Goal: Information Seeking & Learning: Learn about a topic

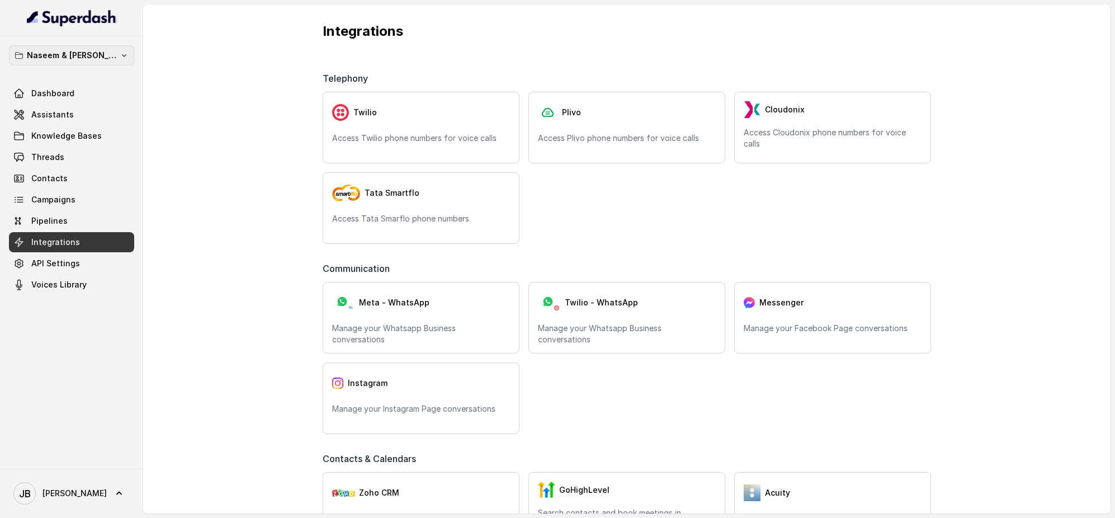
click at [120, 55] on icon "button" at bounding box center [124, 55] width 9 height 9
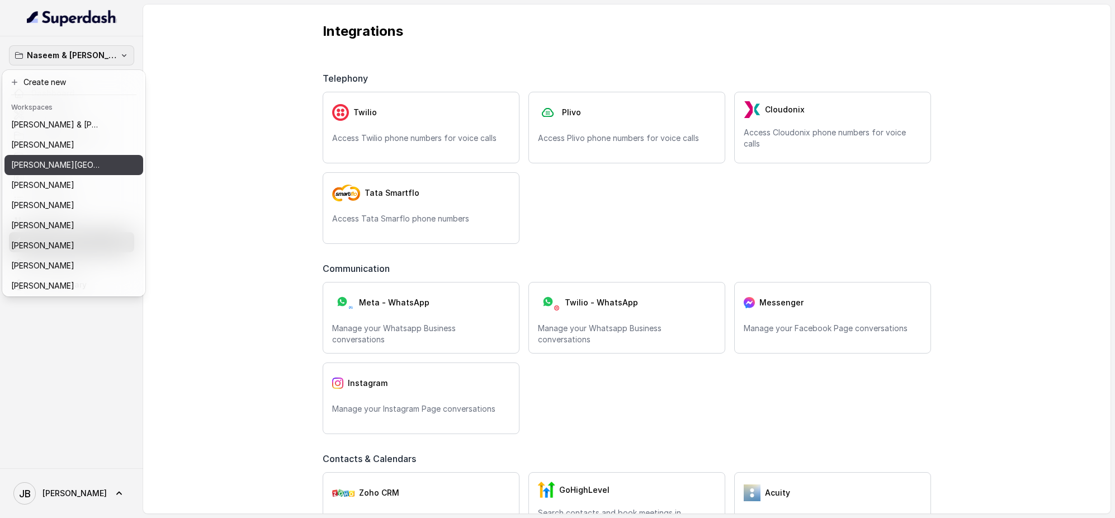
scroll to position [183, 0]
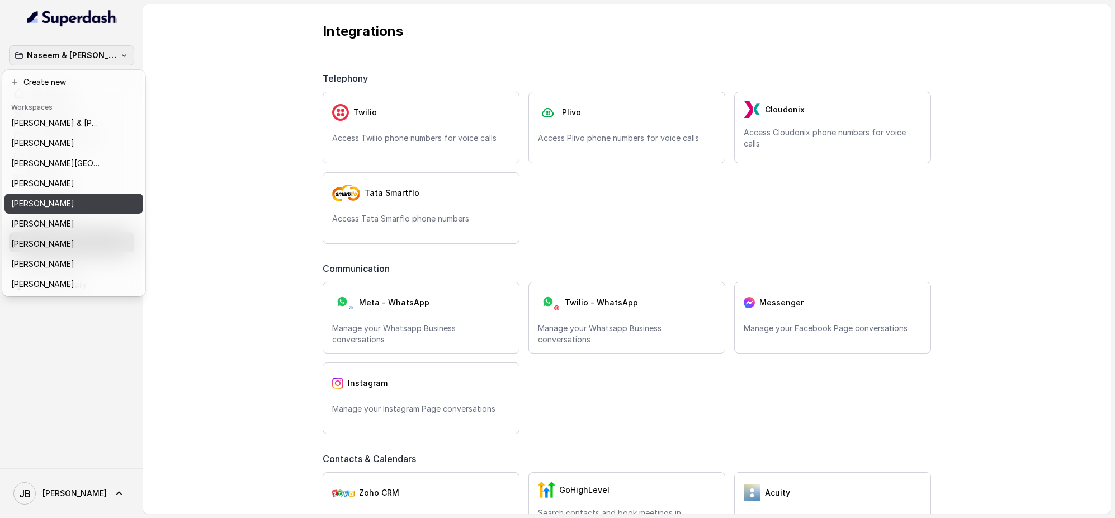
click at [72, 207] on div "[PERSON_NAME]" at bounding box center [64, 203] width 107 height 13
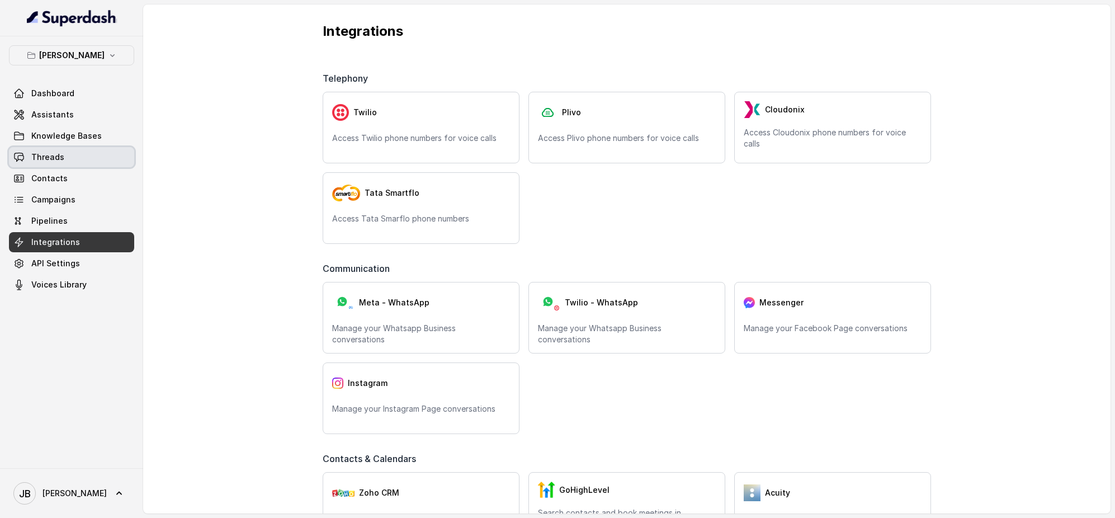
click at [87, 154] on link "Threads" at bounding box center [71, 157] width 125 height 20
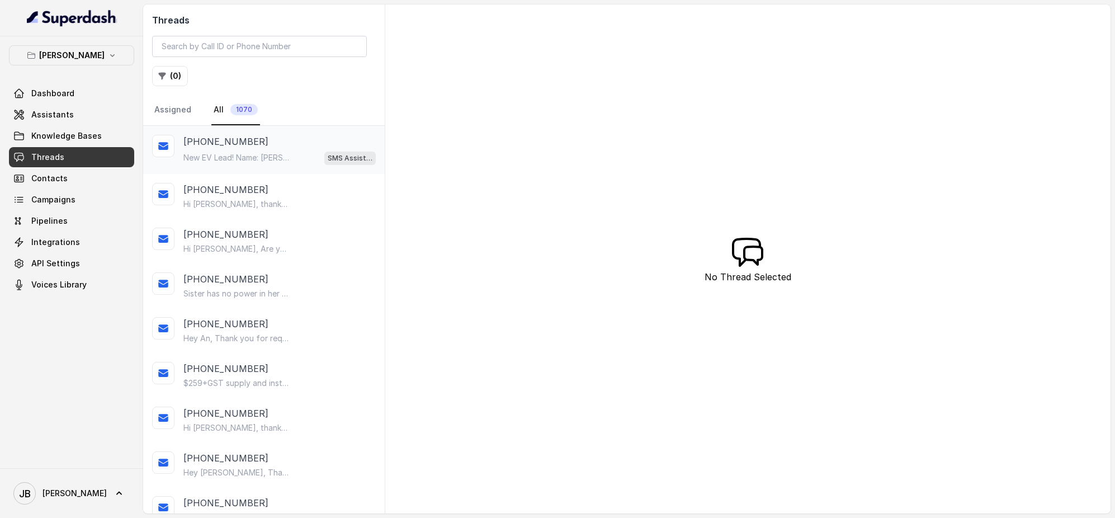
click at [257, 151] on div "New EV Lead! Name: [PERSON_NAME]: [EMAIL_ADDRESS][DOMAIN_NAME] Phone: [PHONE_NU…" at bounding box center [279, 157] width 192 height 15
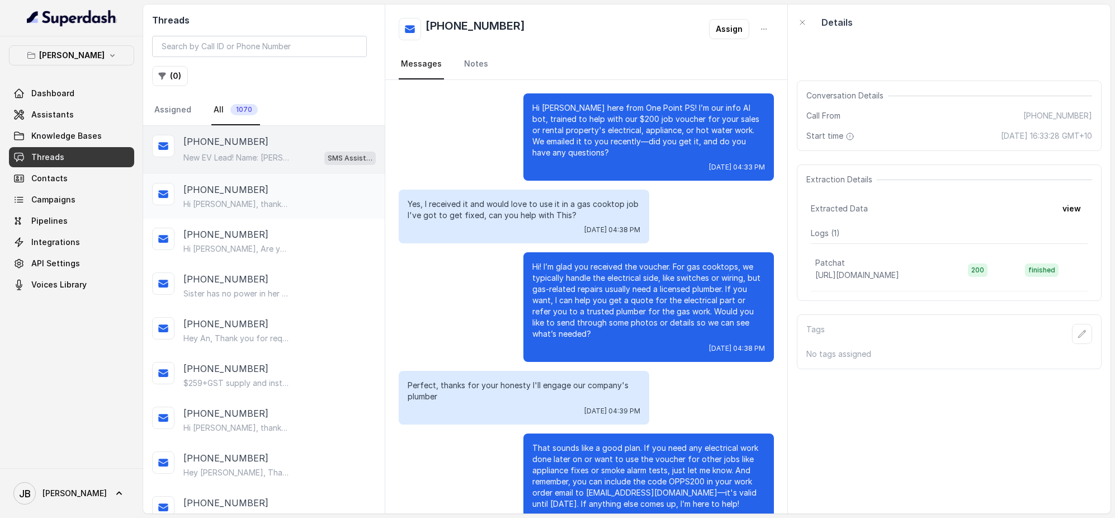
scroll to position [7370, 0]
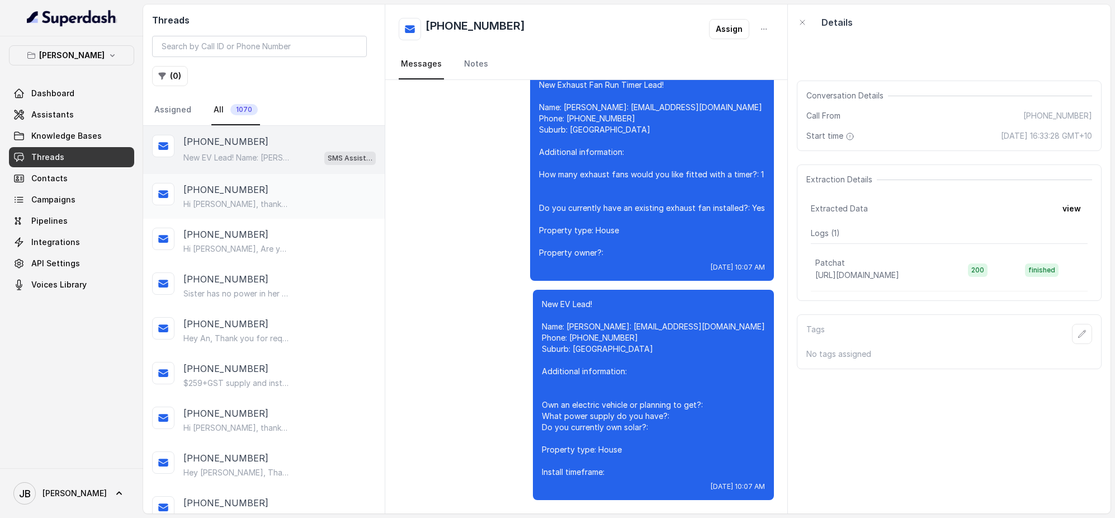
click at [276, 201] on p "Hi [PERSON_NAME], thanks for your enquiry with One Point Property Solutions! Ju…" at bounding box center [236, 203] width 107 height 11
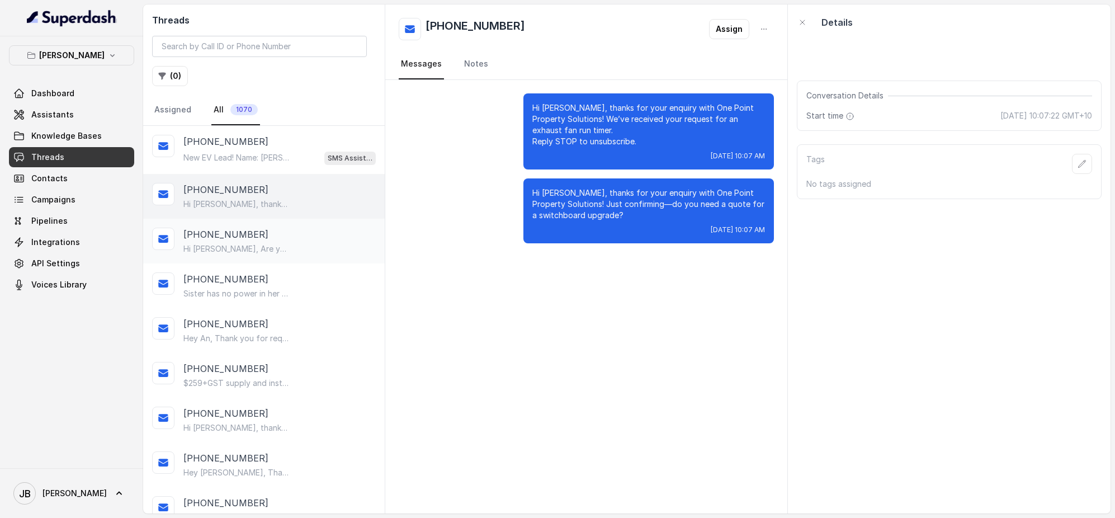
click at [257, 253] on p "Hi [PERSON_NAME], Are you home [DATE] we can send a tech to quote your works up?" at bounding box center [236, 248] width 107 height 11
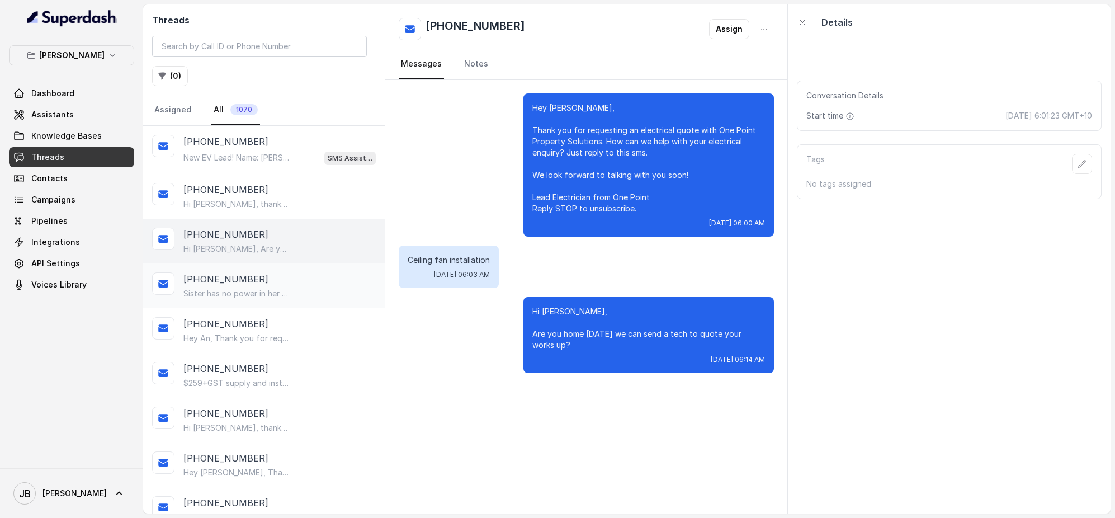
click at [257, 285] on div "[PHONE_NUMBER]" at bounding box center [279, 278] width 192 height 13
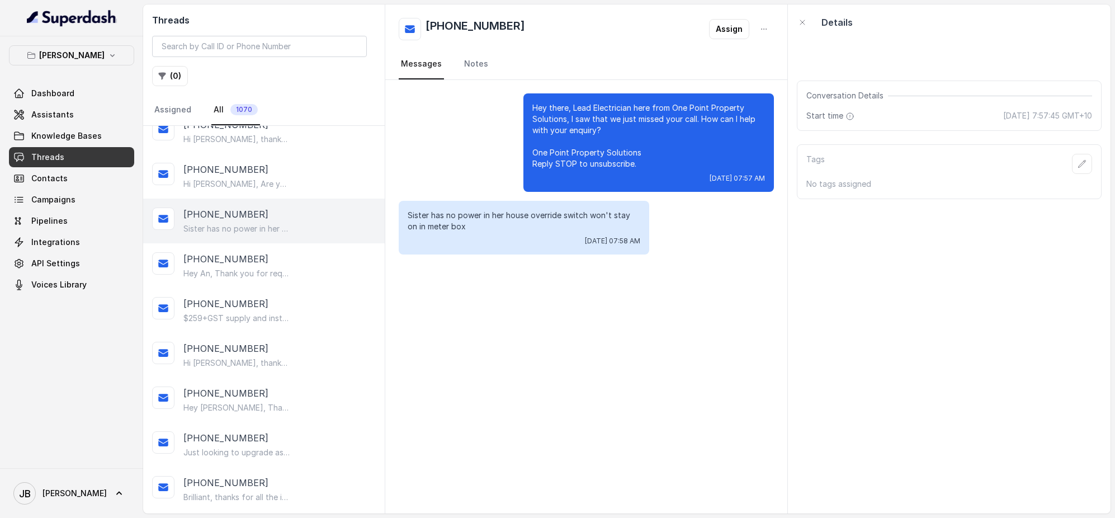
scroll to position [68, 0]
click at [261, 254] on div "[PHONE_NUMBER]" at bounding box center [279, 255] width 192 height 13
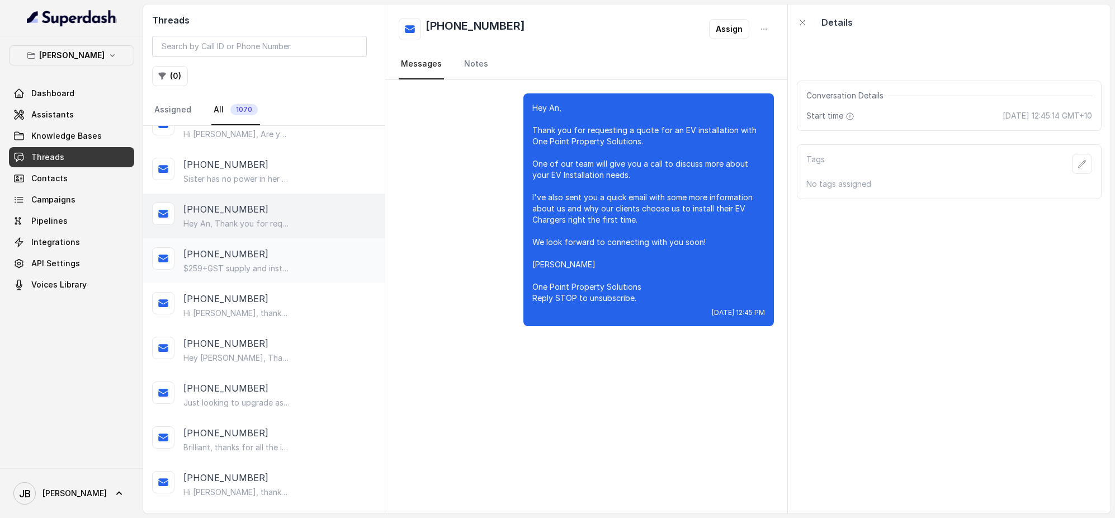
scroll to position [115, 0]
click at [267, 267] on p "$259+GST supply and installation of a new 10year battery unit - 10years warrant…" at bounding box center [236, 267] width 107 height 11
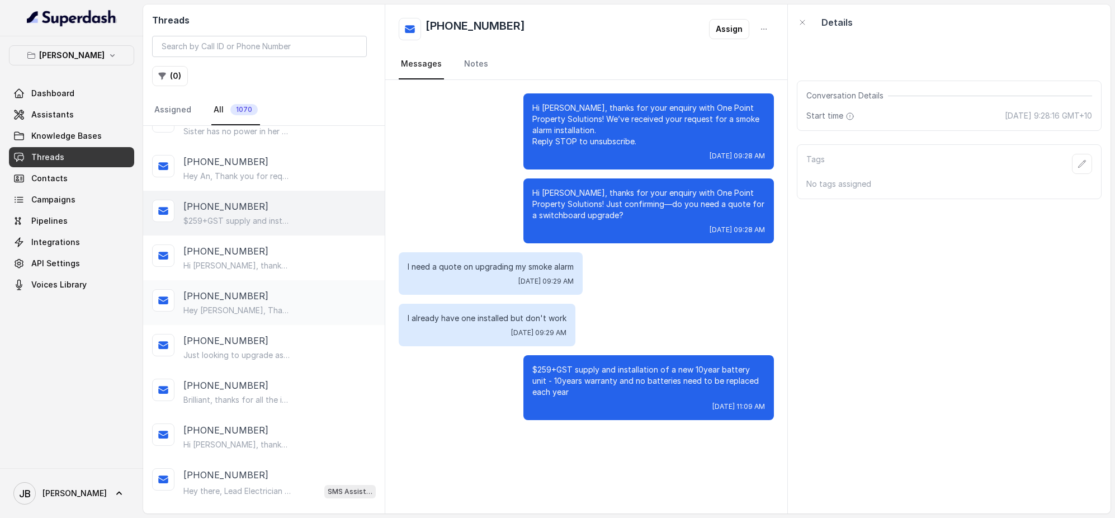
scroll to position [169, 0]
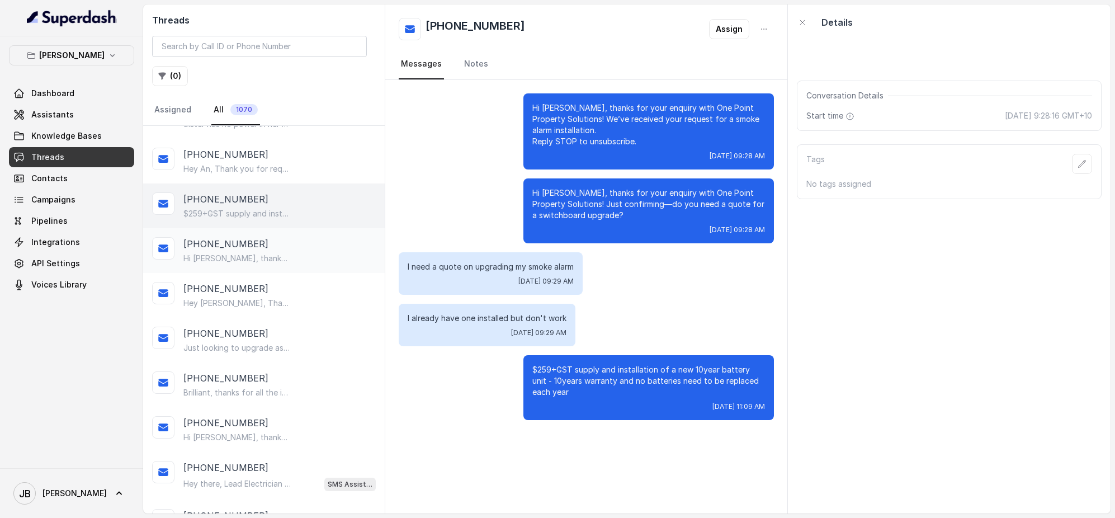
click at [263, 250] on div "[PHONE_NUMBER] Hi [PERSON_NAME], thanks for your enquiry with One Point Propert…" at bounding box center [279, 250] width 192 height 27
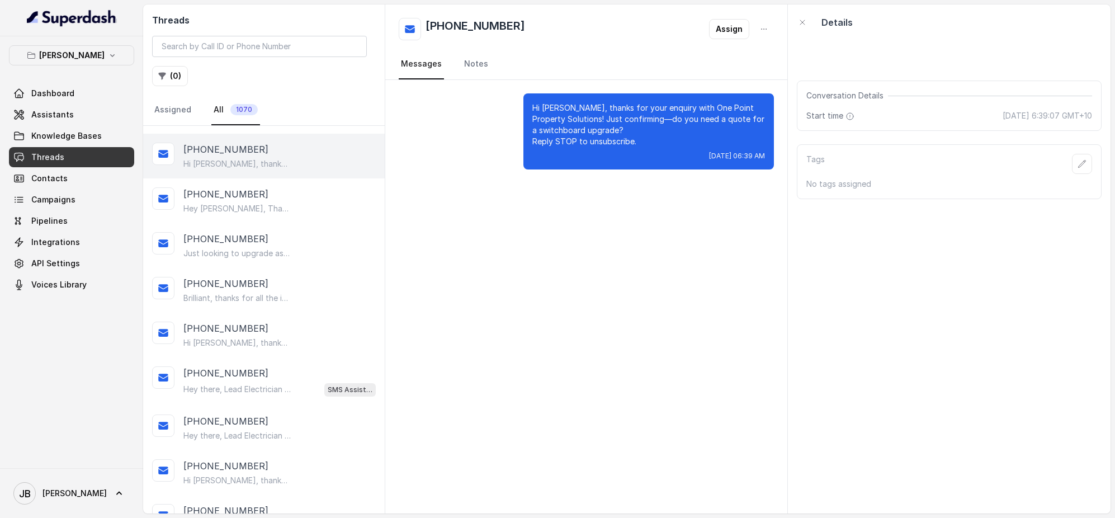
scroll to position [278, 0]
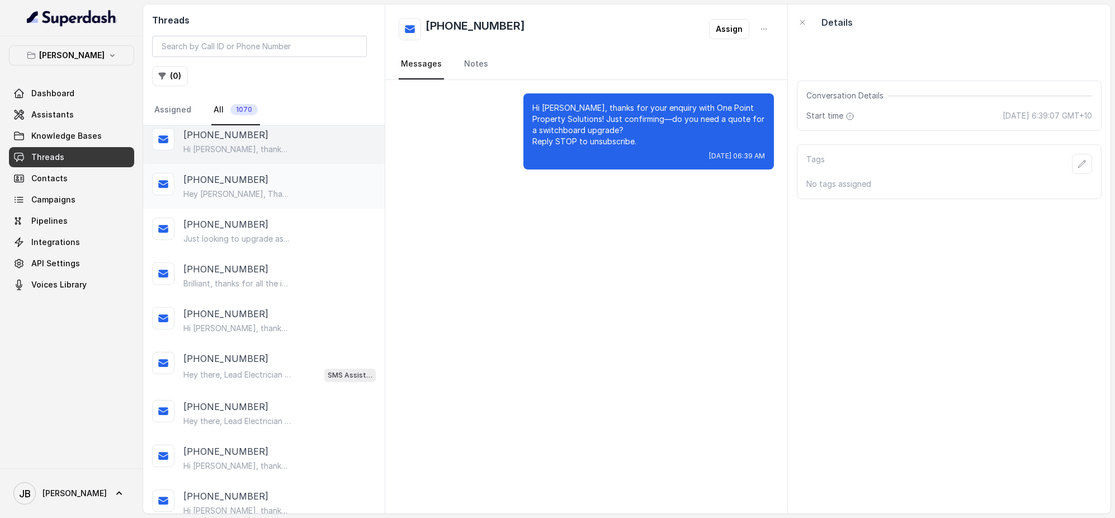
click at [269, 192] on p "Hey [PERSON_NAME], Thank you for requesting a kitchen exhaust fan repair quote …" at bounding box center [236, 193] width 107 height 11
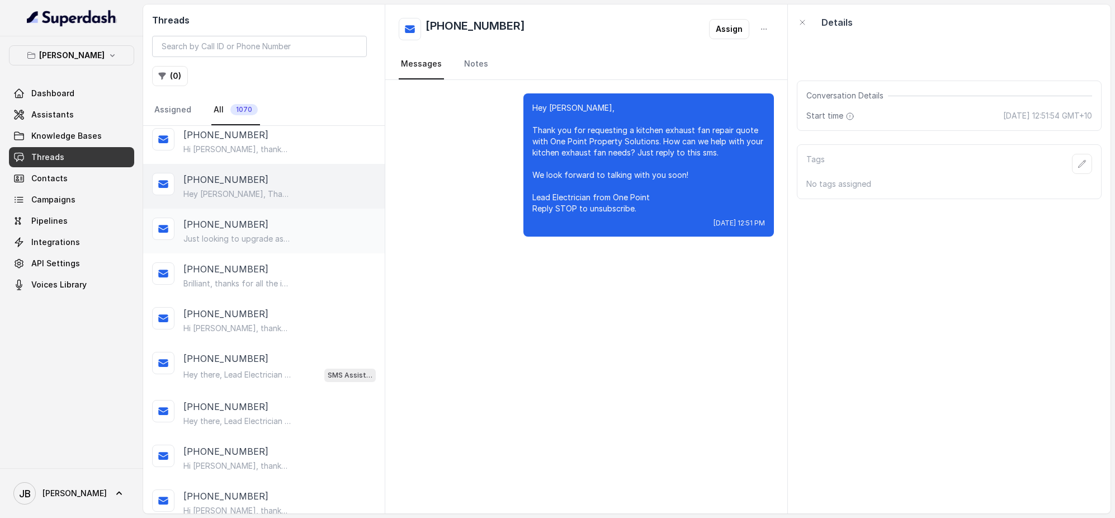
click at [273, 234] on p "Just looking to upgrade as I am planning for solar" at bounding box center [236, 238] width 107 height 11
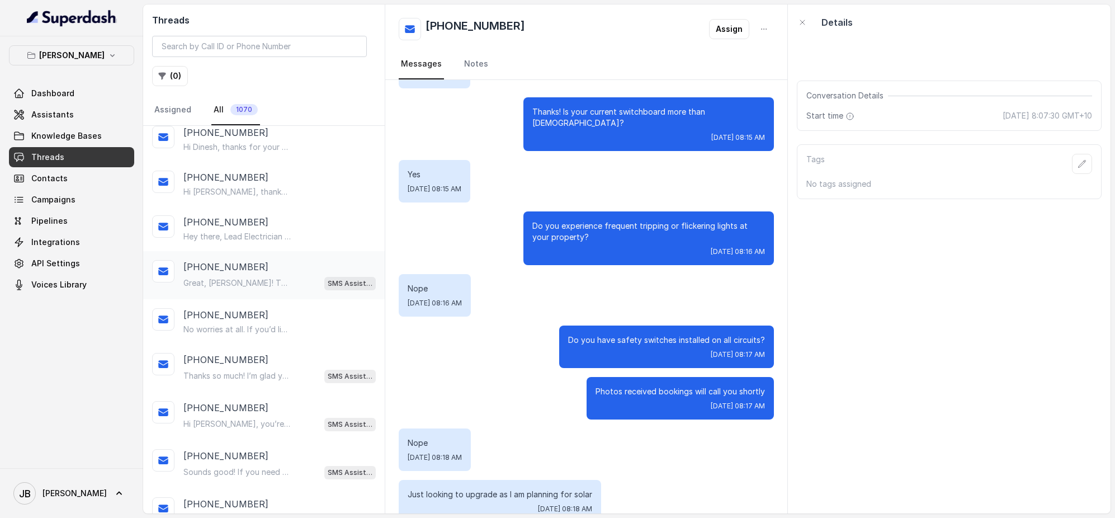
scroll to position [731, 0]
click at [259, 272] on div "[PHONE_NUMBER]" at bounding box center [279, 266] width 192 height 13
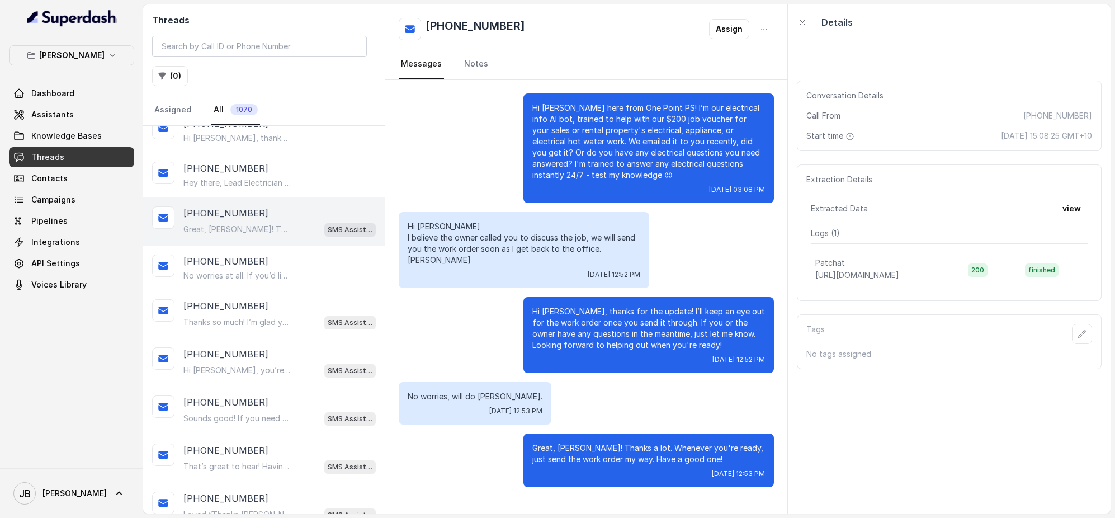
scroll to position [817, 0]
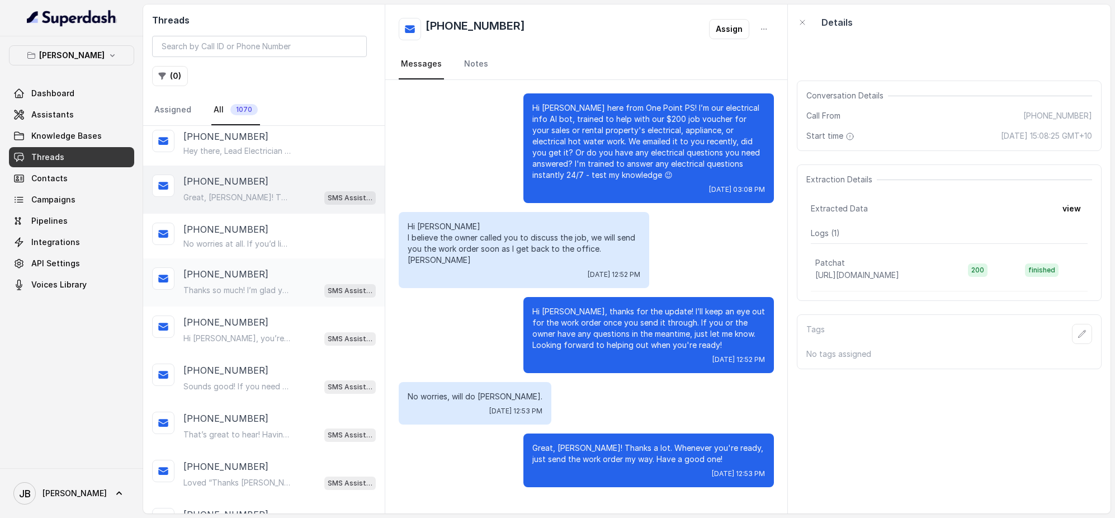
click at [261, 286] on p "Thanks so much! I’m glad you liked it. Whenever you need assistance, I’m here t…" at bounding box center [236, 290] width 107 height 11
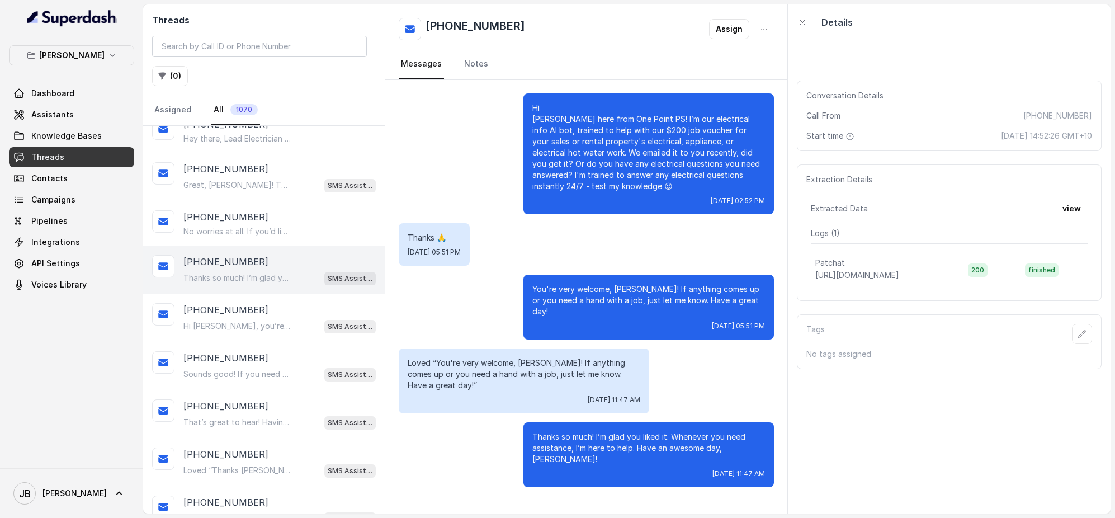
scroll to position [831, 0]
click at [271, 316] on div "Hi [PERSON_NAME], you’re very welcome! 😊 If you have any maintenance needs or q…" at bounding box center [279, 323] width 192 height 15
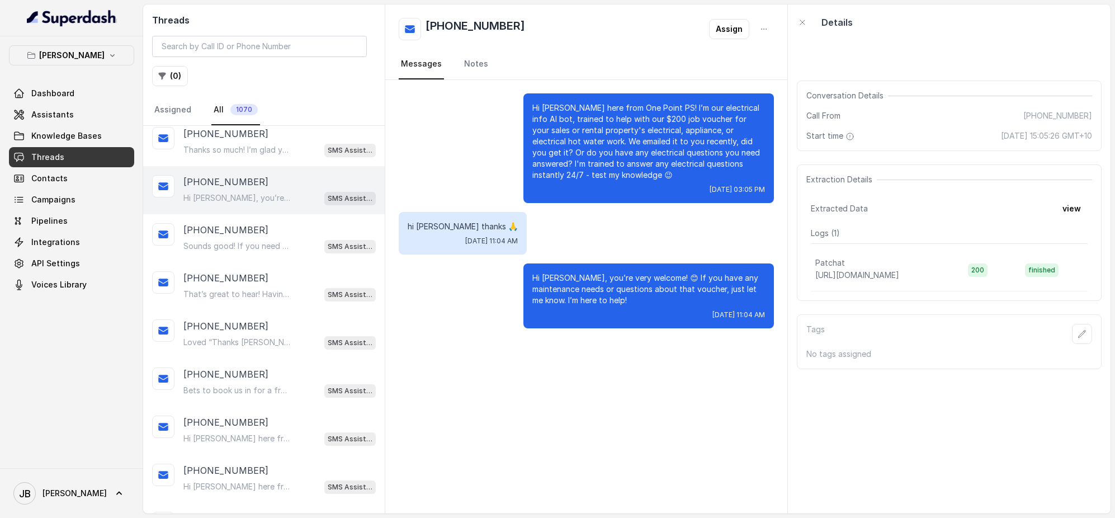
scroll to position [962, 0]
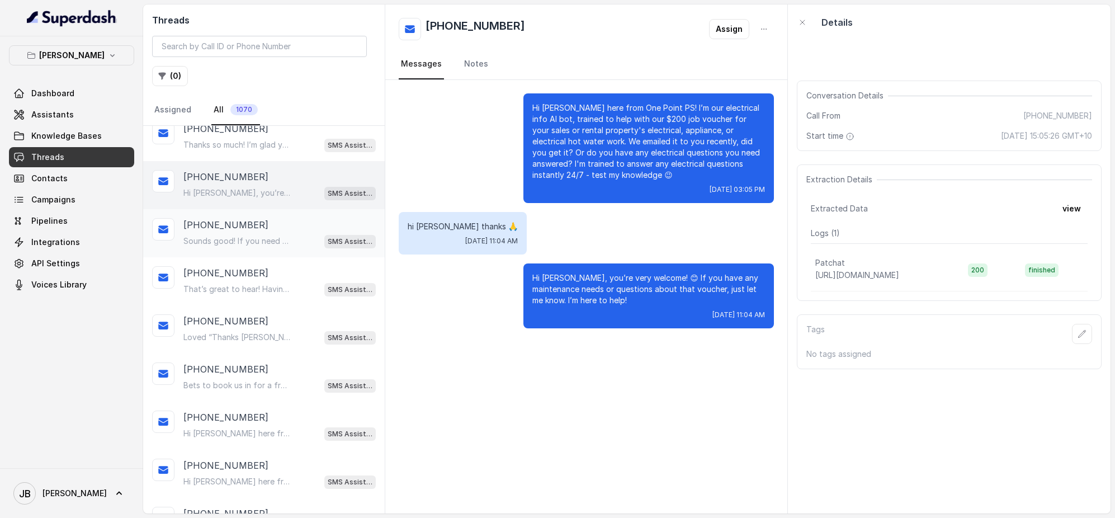
click at [257, 218] on div "[PHONE_NUMBER]" at bounding box center [279, 224] width 192 height 13
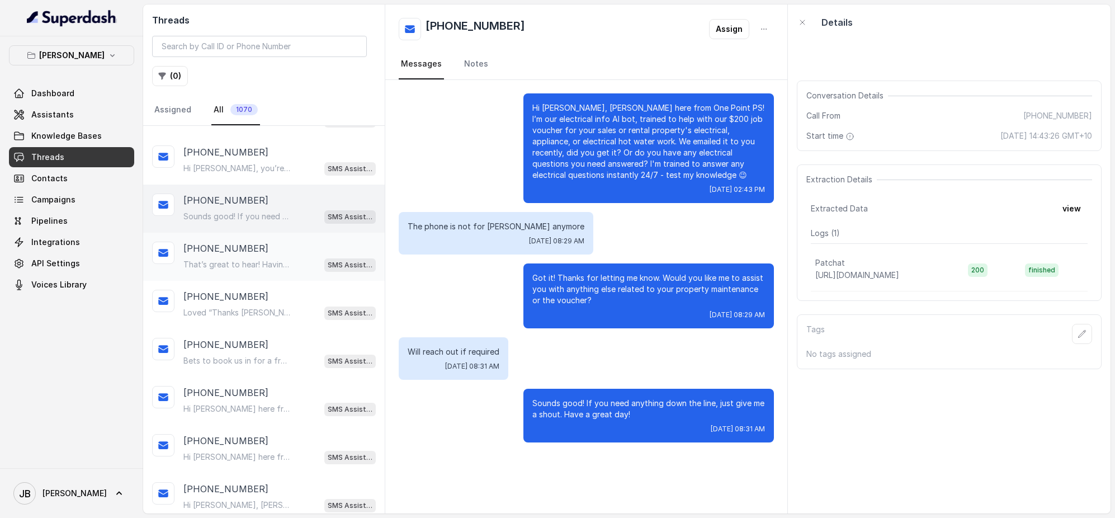
scroll to position [989, 0]
click at [256, 252] on div "[PHONE_NUMBER] That’s great to hear! Having an electrician in the family can be…" at bounding box center [279, 254] width 192 height 30
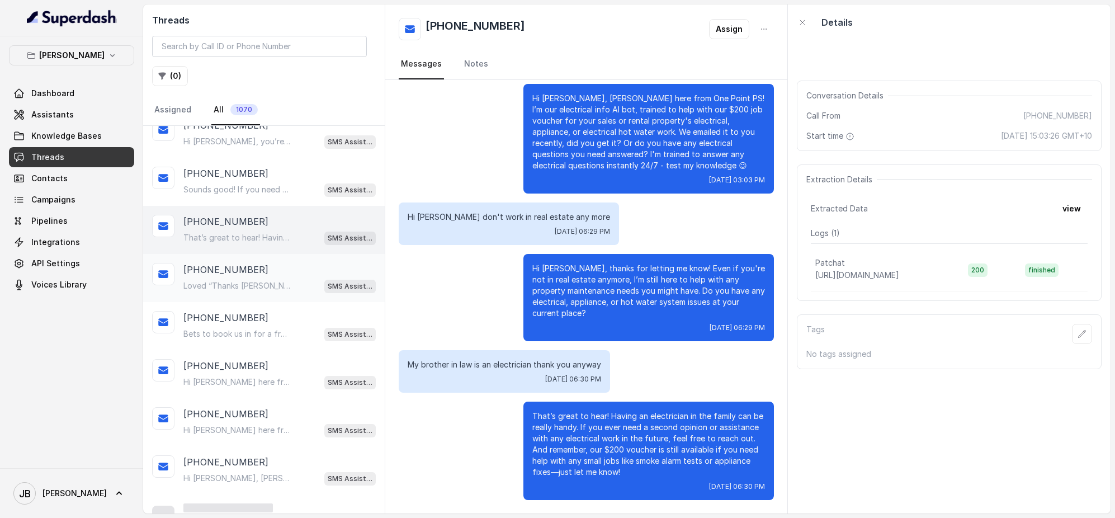
scroll to position [1015, 0]
click at [255, 267] on div "[PHONE_NUMBER]" at bounding box center [279, 267] width 192 height 13
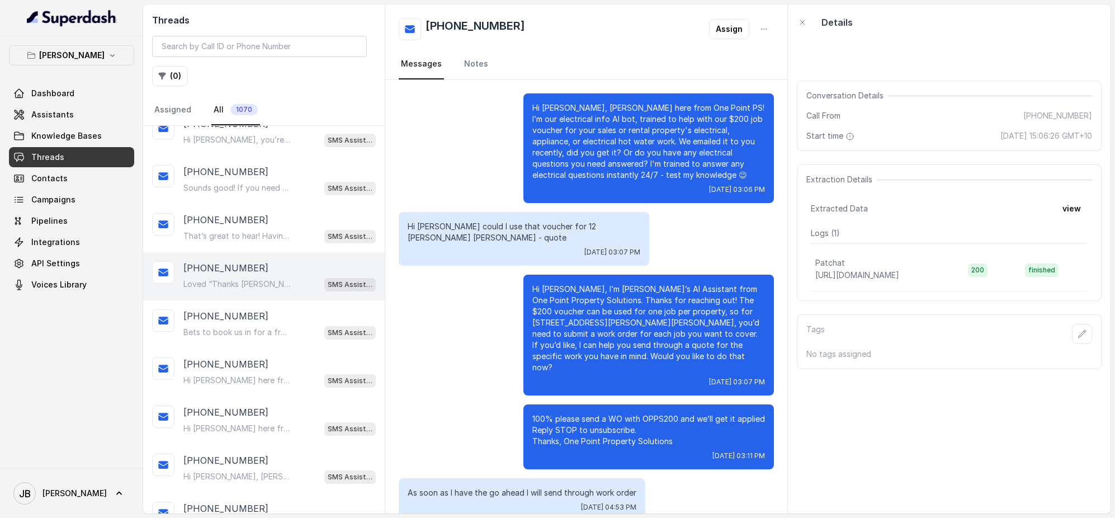
scroll to position [164, 0]
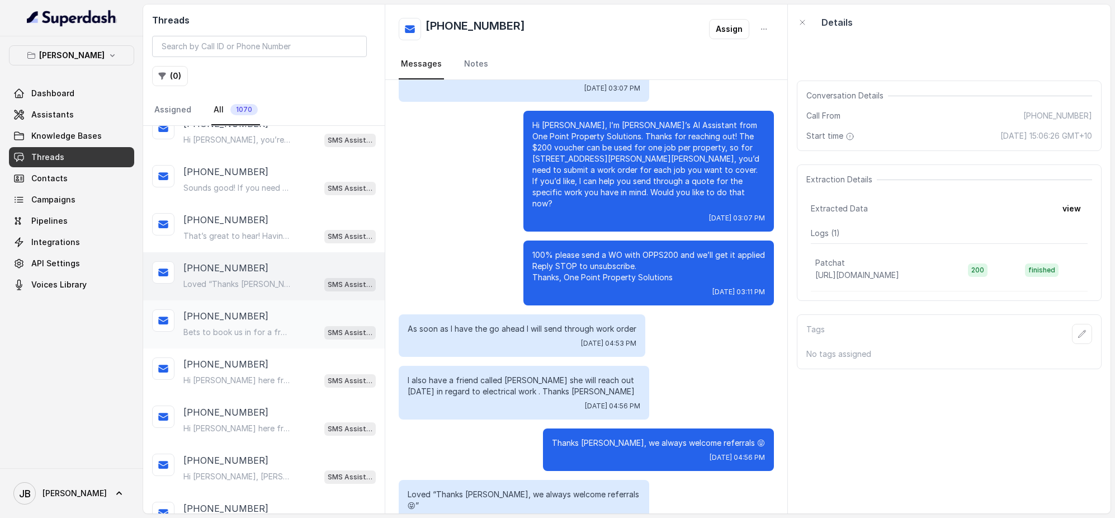
click at [249, 315] on div "[PHONE_NUMBER]" at bounding box center [279, 315] width 192 height 13
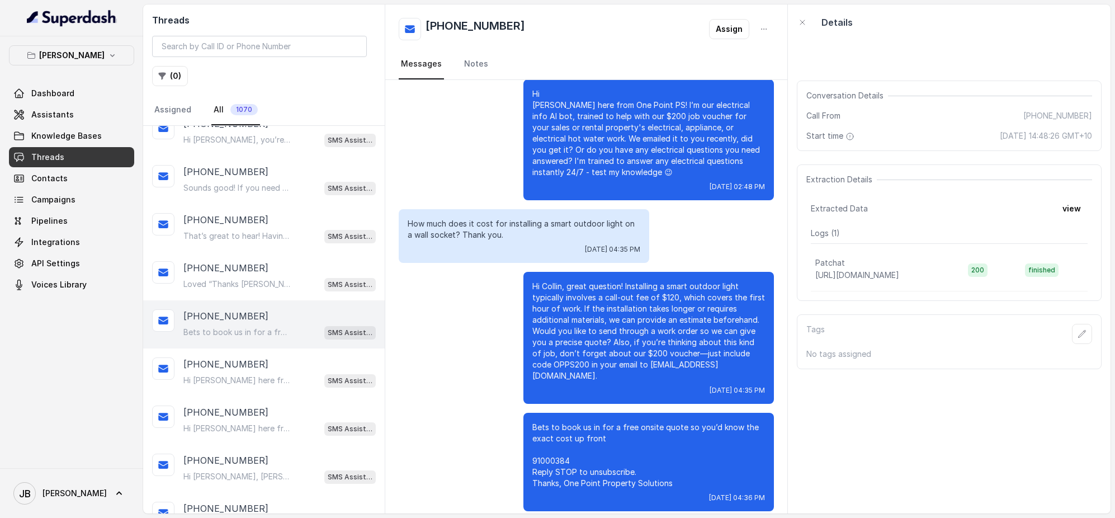
scroll to position [1190, 0]
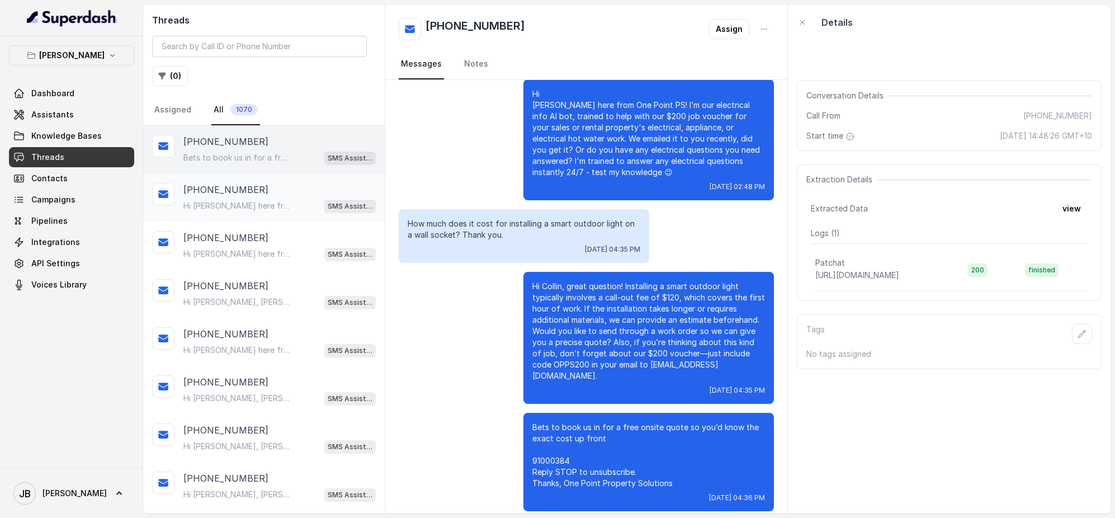
click at [259, 188] on div "[PHONE_NUMBER]" at bounding box center [279, 189] width 192 height 13
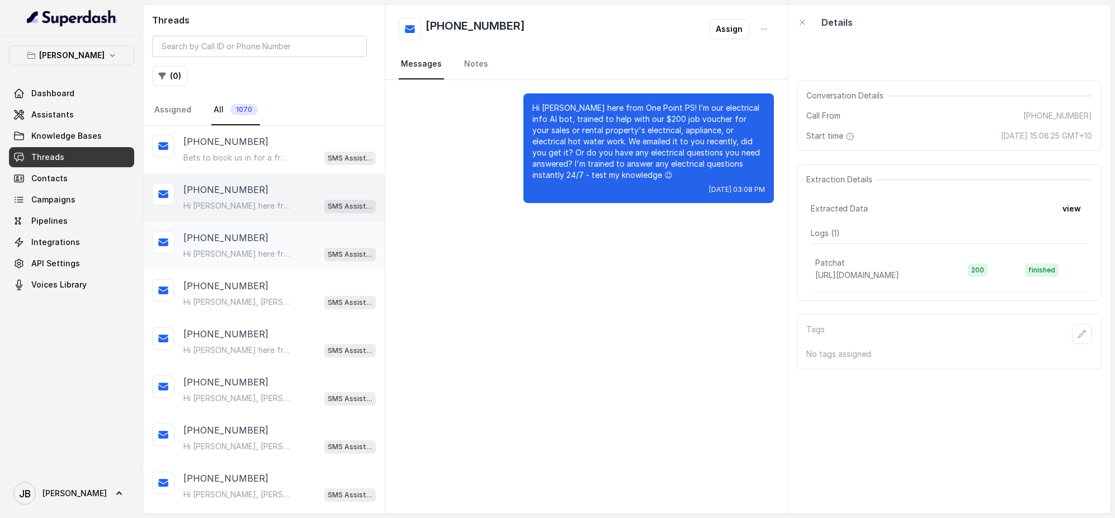
click at [239, 238] on p "[PHONE_NUMBER]" at bounding box center [225, 237] width 85 height 13
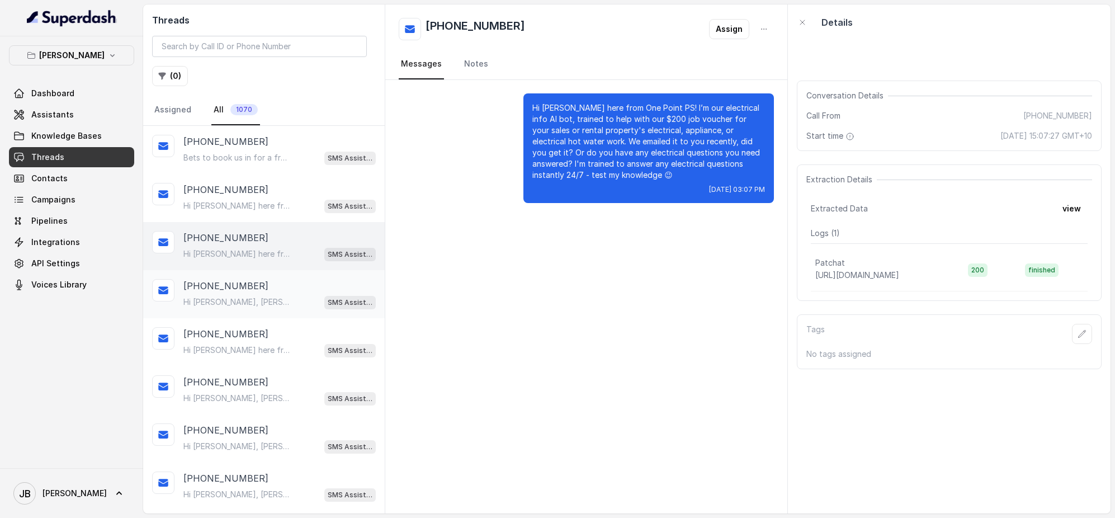
click at [248, 290] on div "[PHONE_NUMBER] Hi [PERSON_NAME], [PERSON_NAME] here from One Point PS! I’m our …" at bounding box center [279, 294] width 192 height 30
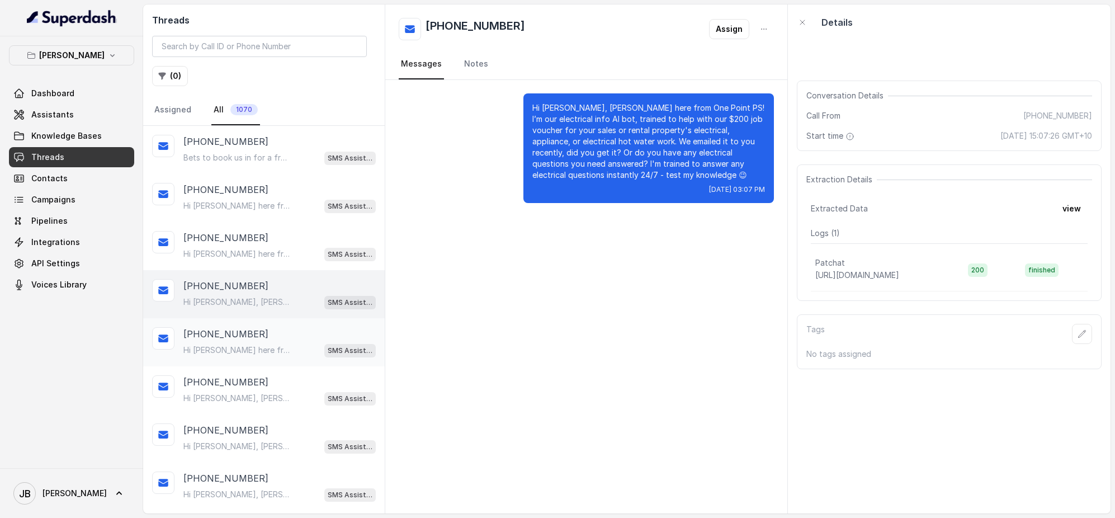
click at [243, 330] on p "[PHONE_NUMBER]" at bounding box center [225, 333] width 85 height 13
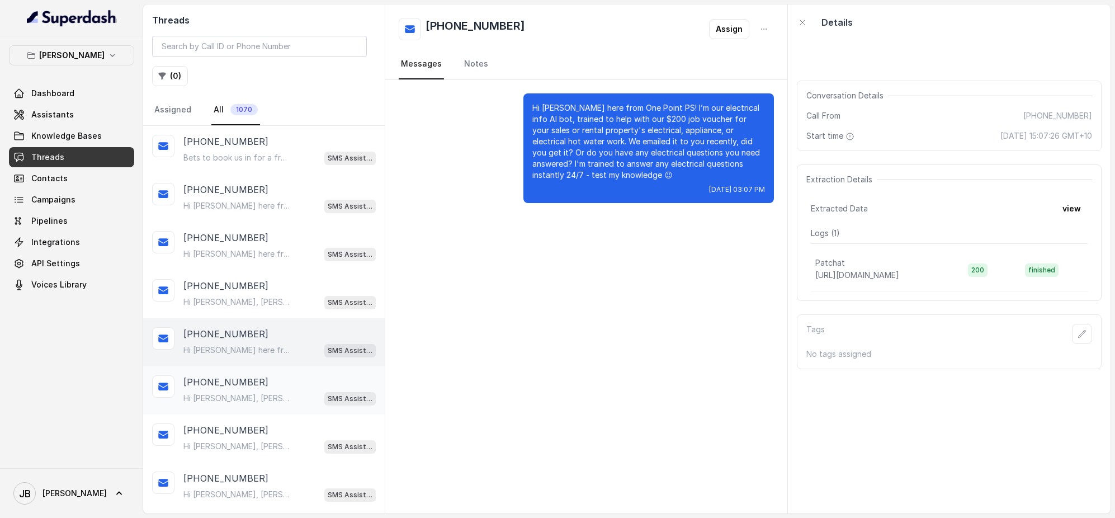
click at [242, 380] on p "[PHONE_NUMBER]" at bounding box center [225, 381] width 85 height 13
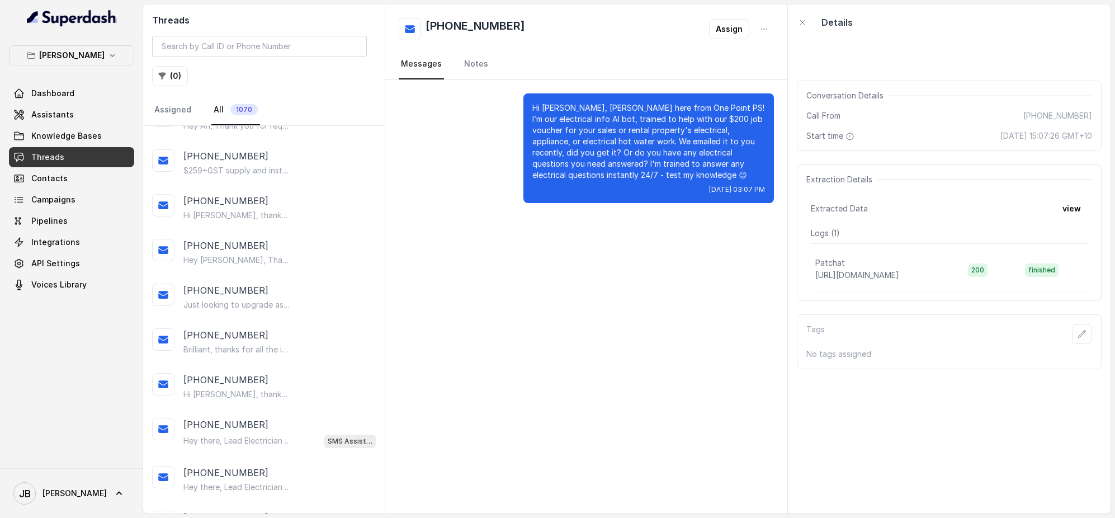
scroll to position [81, 0]
click at [263, 336] on div "[PHONE_NUMBER]" at bounding box center [279, 332] width 192 height 13
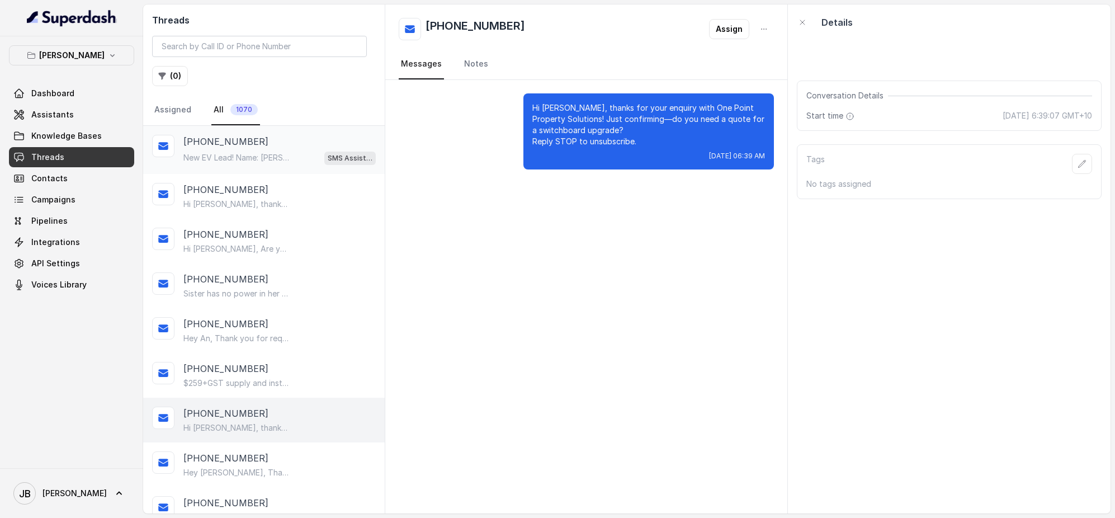
click at [272, 147] on div "[PHONE_NUMBER]" at bounding box center [279, 141] width 192 height 13
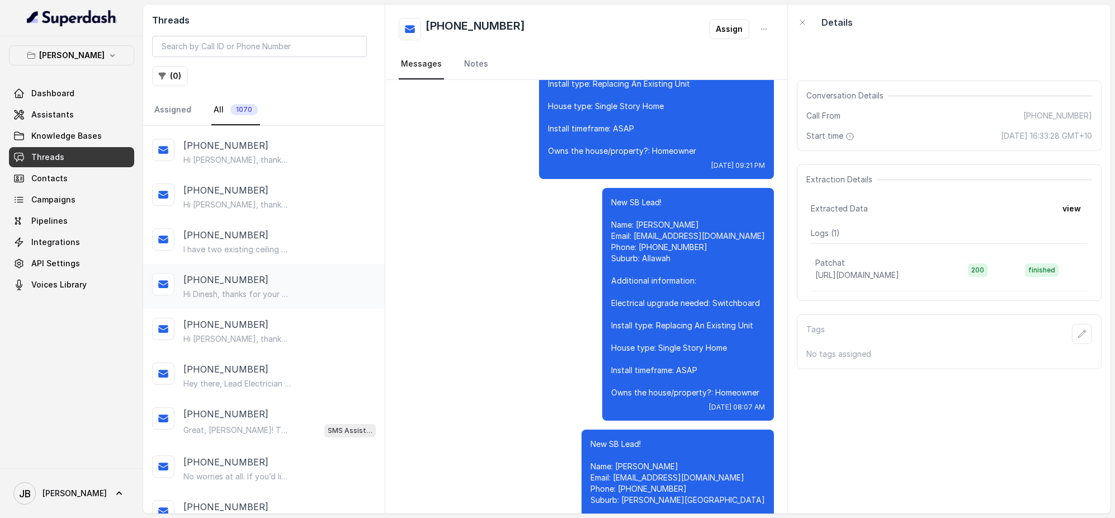
scroll to position [417, 0]
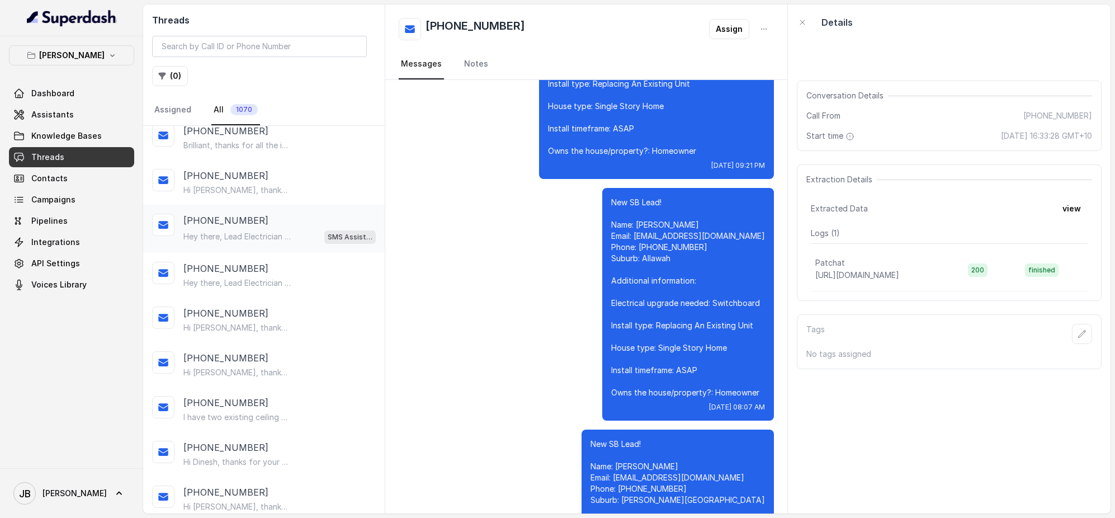
click at [264, 221] on div "[PHONE_NUMBER]" at bounding box center [279, 220] width 192 height 13
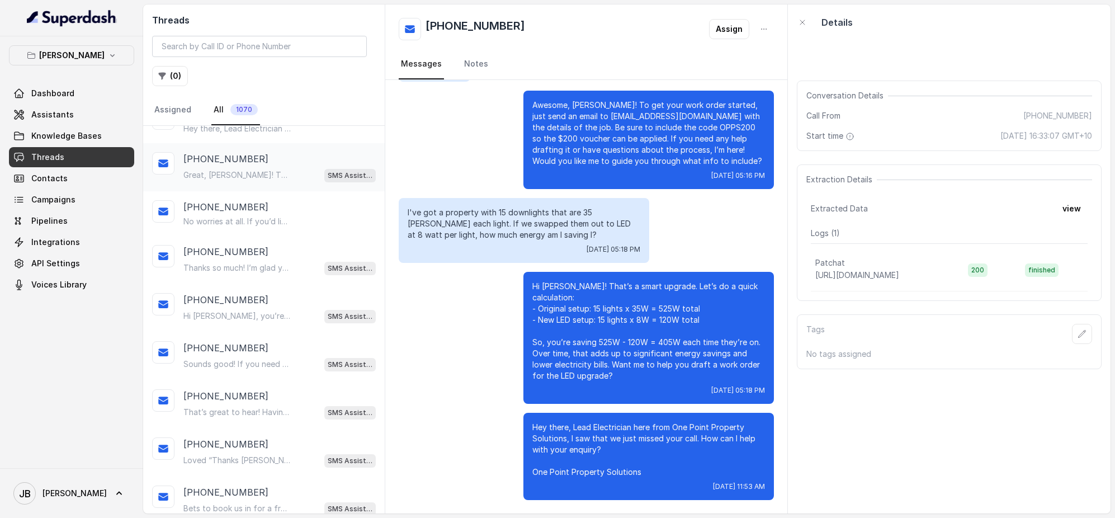
scroll to position [859, 0]
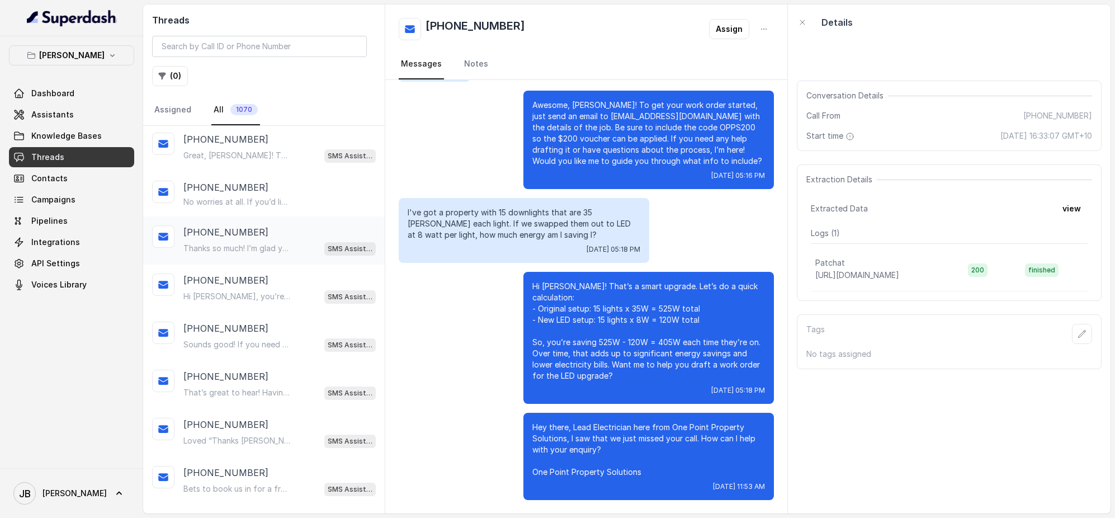
click at [254, 232] on div "[PHONE_NUMBER]" at bounding box center [279, 231] width 192 height 13
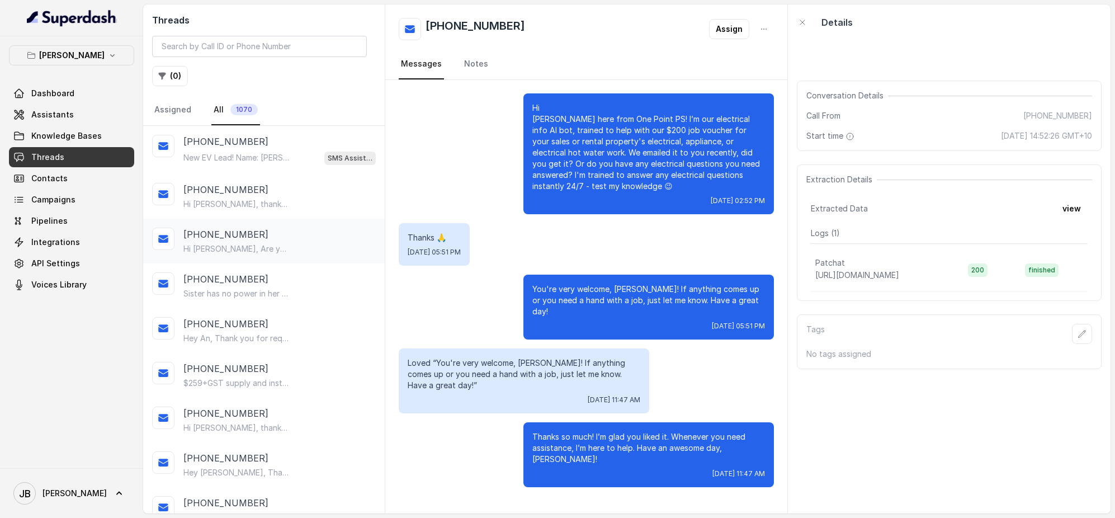
click at [276, 241] on div "[PHONE_NUMBER] Hi [PERSON_NAME], Are you home [DATE] we can send a tech to quot…" at bounding box center [279, 241] width 192 height 27
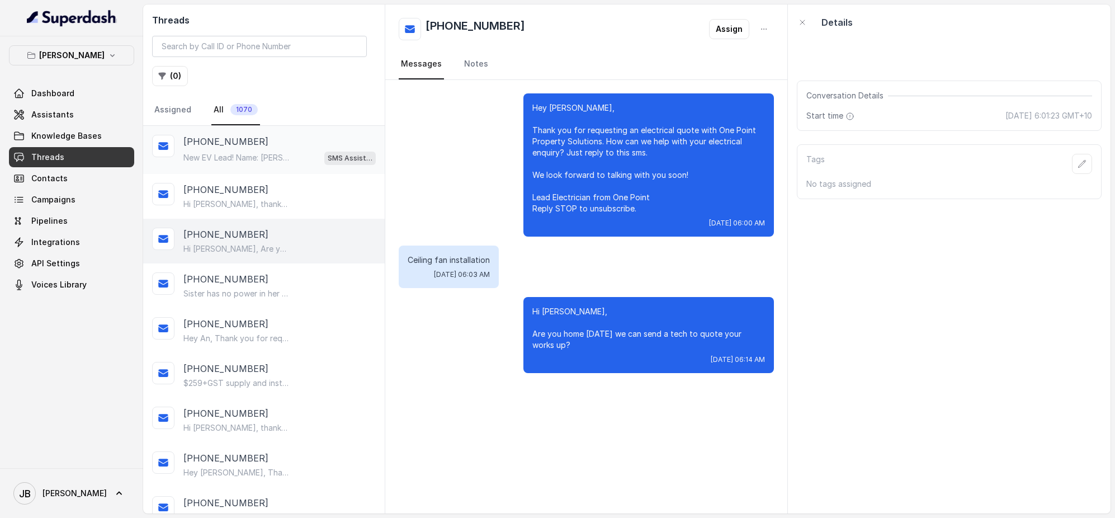
click at [292, 152] on div "New EV Lead! Name: [PERSON_NAME]: [EMAIL_ADDRESS][DOMAIN_NAME] Phone: [PHONE_NU…" at bounding box center [279, 157] width 192 height 15
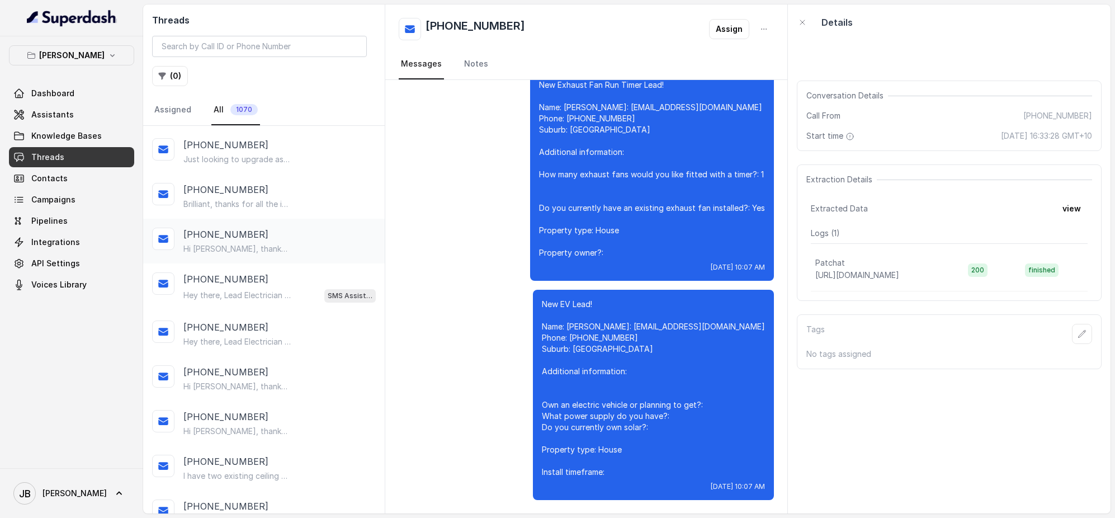
scroll to position [356, 0]
click at [289, 301] on p "Hey there, Lead Electrician here from One Point Property Solutions, I saw that …" at bounding box center [236, 297] width 107 height 11
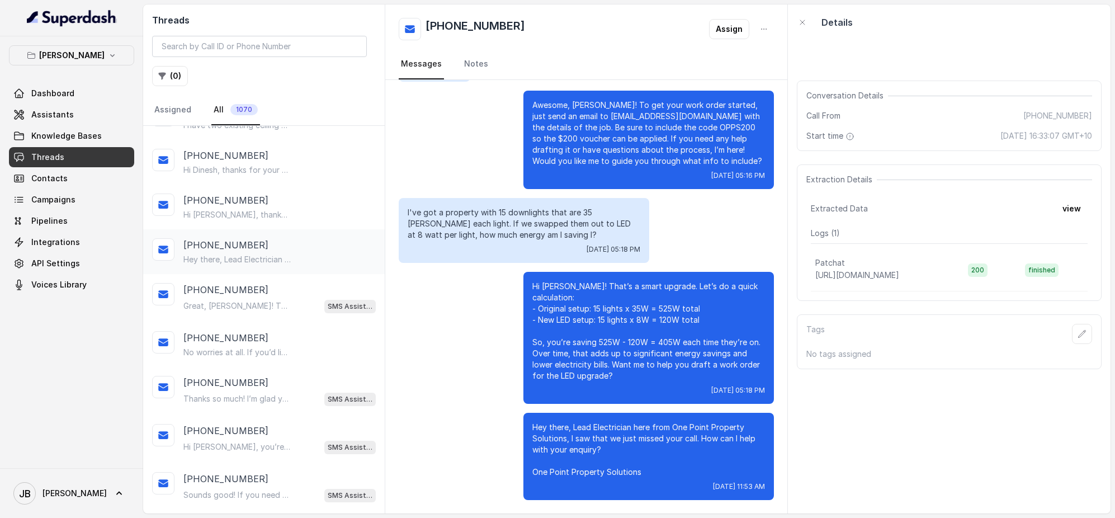
scroll to position [709, 0]
click at [301, 302] on div "Great, [PERSON_NAME]! Thanks a lot. Whenever you're ready, just send the work o…" at bounding box center [279, 305] width 192 height 15
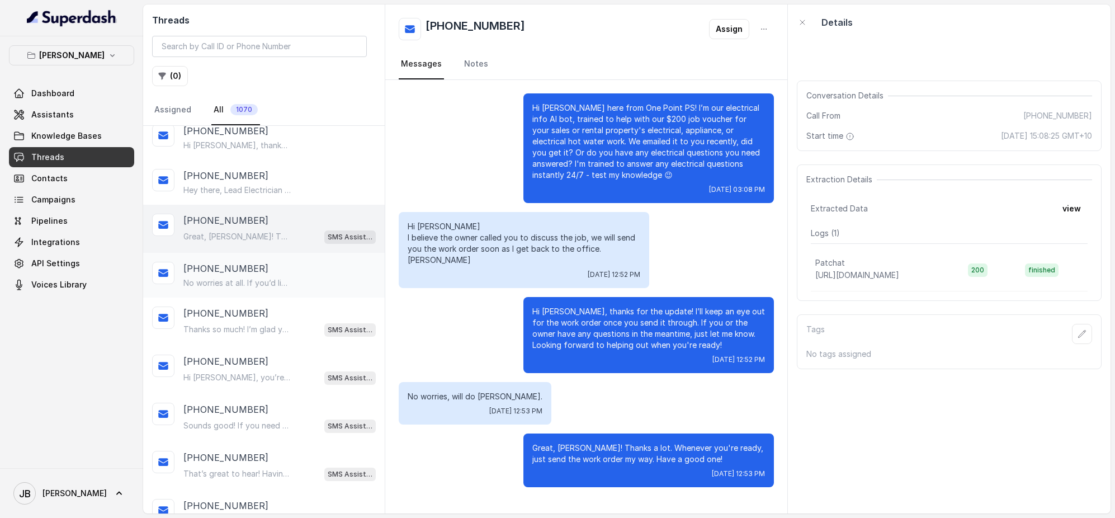
scroll to position [798, 0]
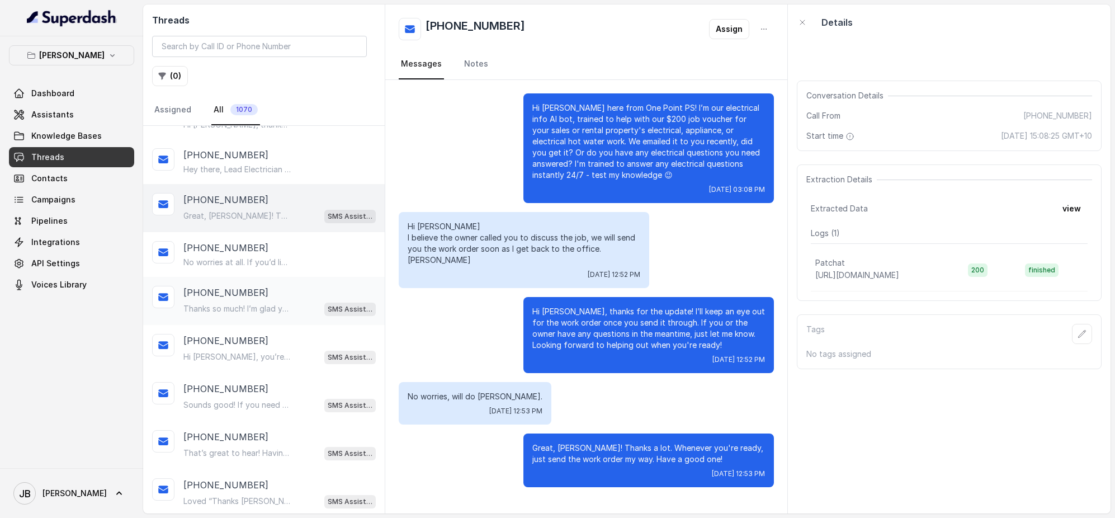
click at [286, 308] on p "Thanks so much! I’m glad you liked it. Whenever you need assistance, I’m here t…" at bounding box center [236, 308] width 107 height 11
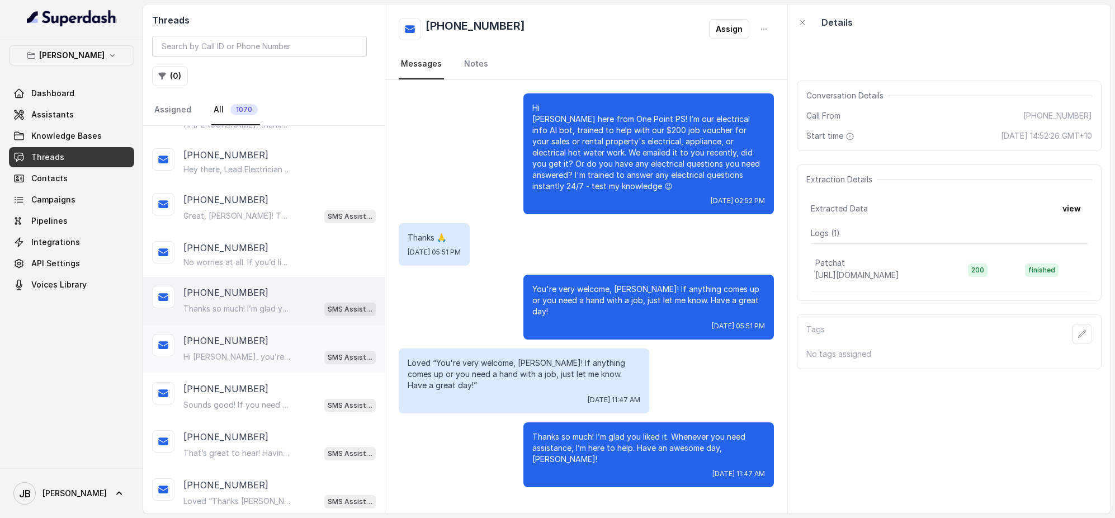
click at [274, 349] on div "Hi [PERSON_NAME], you’re very welcome! 😊 If you have any maintenance needs or q…" at bounding box center [279, 356] width 192 height 15
